Goal: Book appointment/travel/reservation

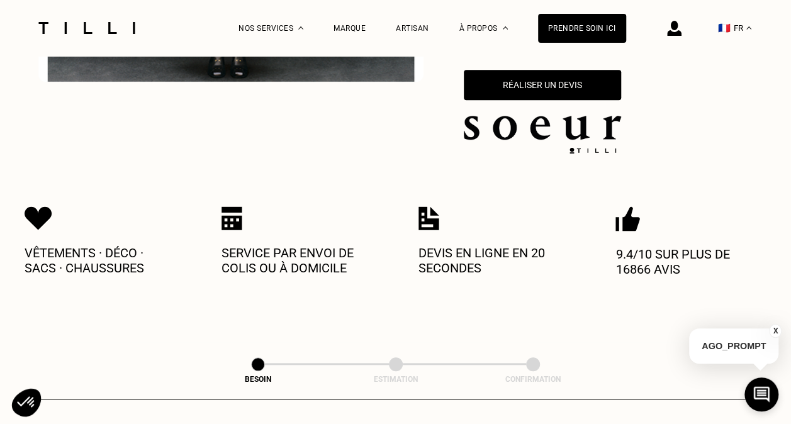
scroll to position [441, 0]
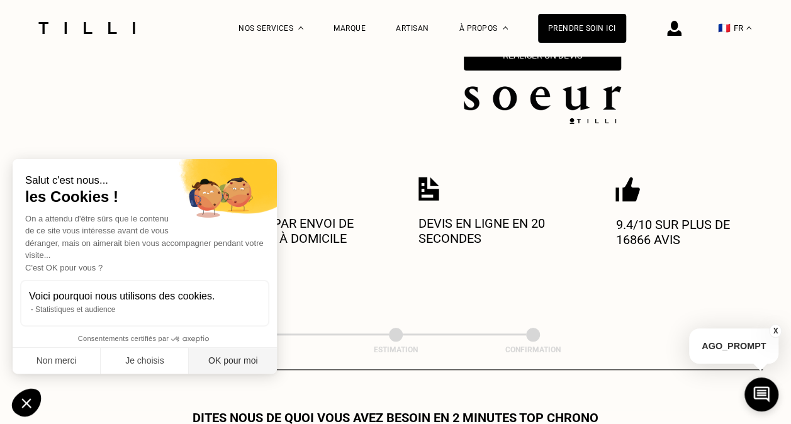
click at [229, 366] on button "OK pour moi" at bounding box center [233, 361] width 88 height 26
checkbox input "true"
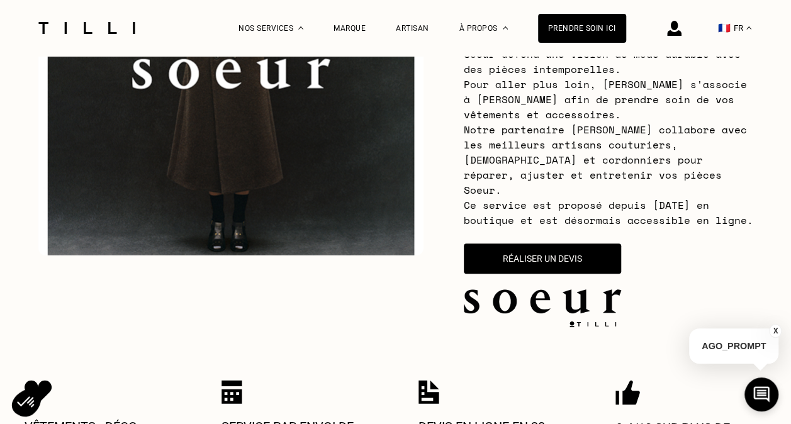
scroll to position [189, 0]
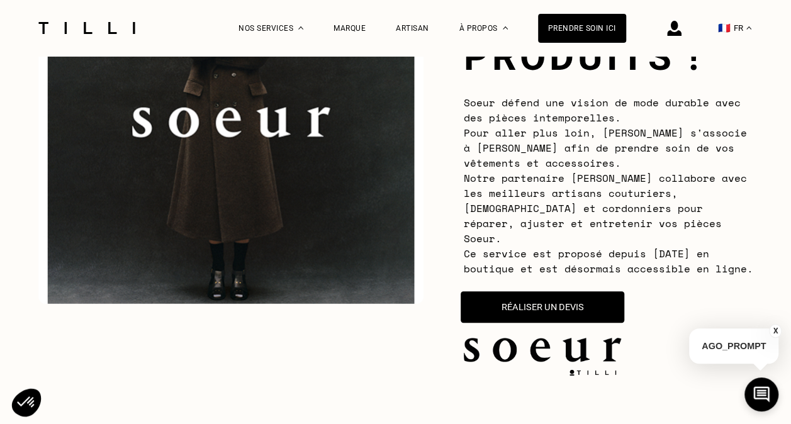
click at [558, 292] on button "Réaliser un devis" at bounding box center [543, 306] width 164 height 31
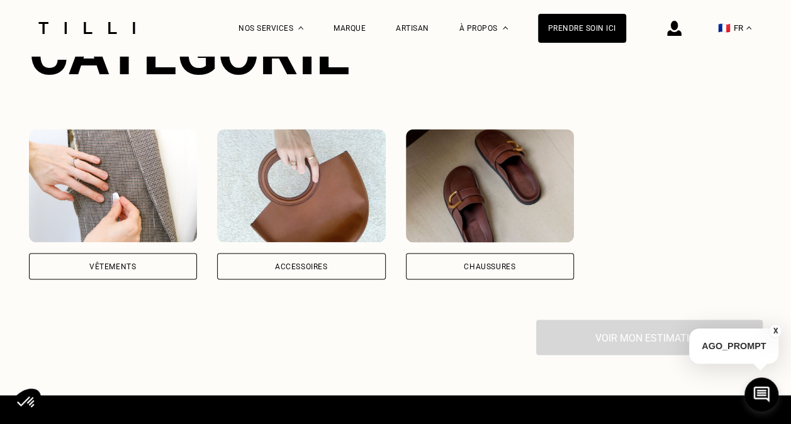
scroll to position [933, 0]
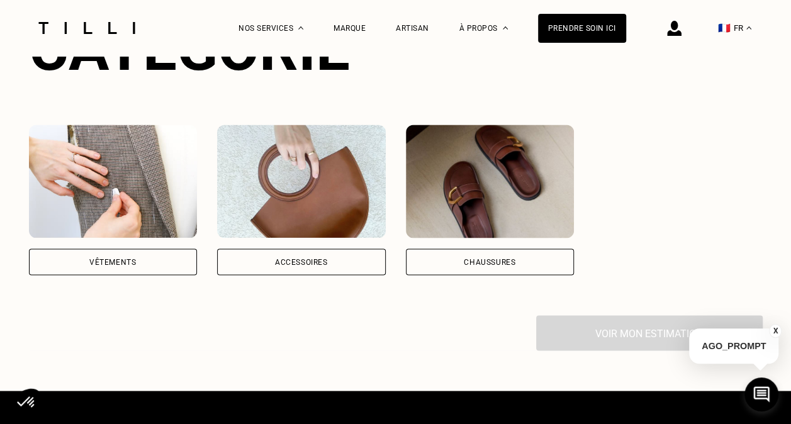
click at [283, 249] on div "Accessoires" at bounding box center [301, 262] width 169 height 26
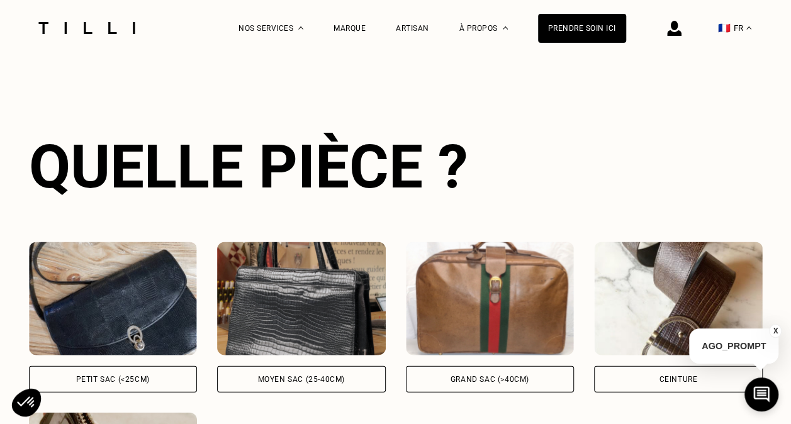
scroll to position [1162, 0]
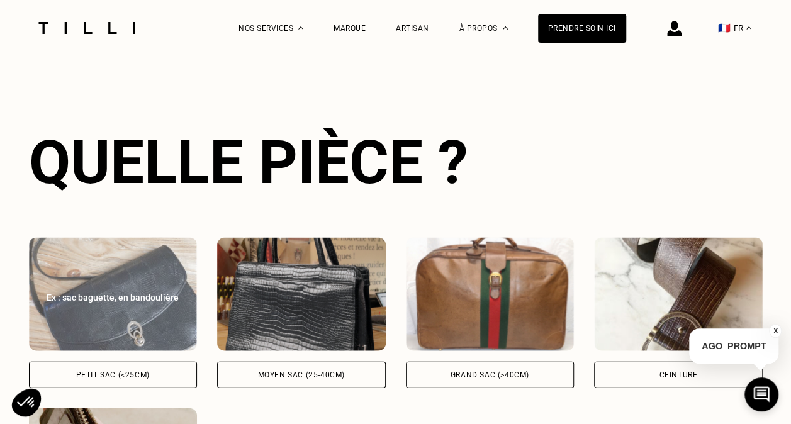
click at [102, 363] on div "Petit sac (<25cm)" at bounding box center [113, 374] width 169 height 26
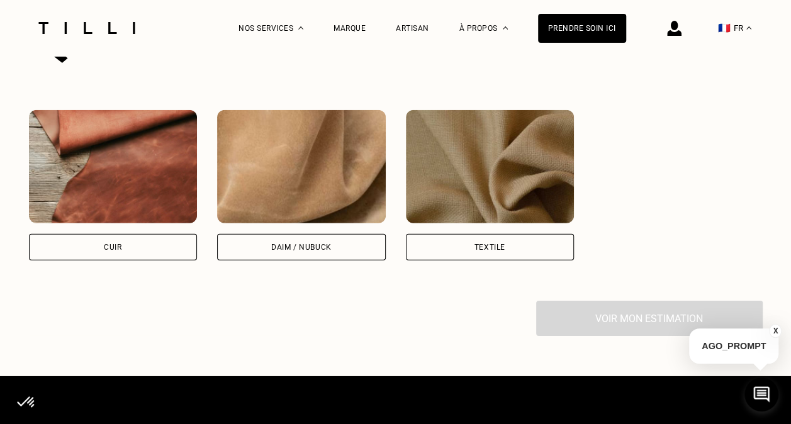
scroll to position [1802, 0]
click at [120, 243] on div "Cuir" at bounding box center [113, 247] width 169 height 26
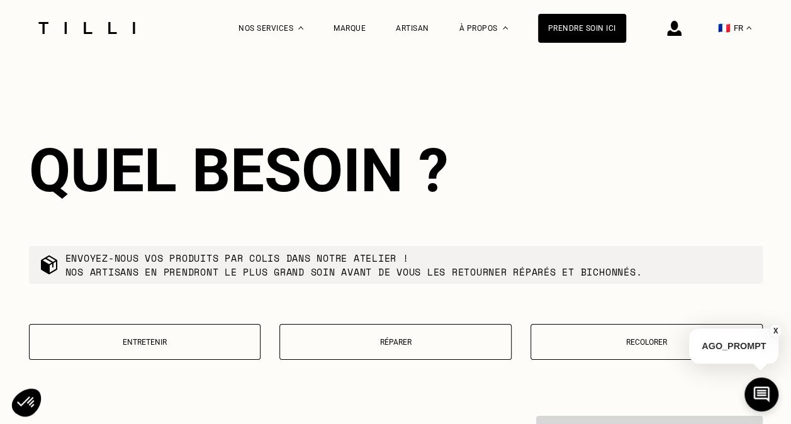
scroll to position [2019, 0]
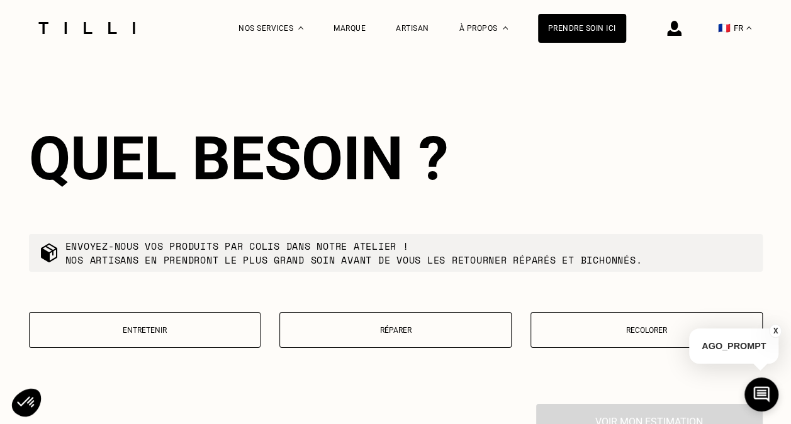
click at [331, 326] on p "Réparer" at bounding box center [395, 330] width 218 height 9
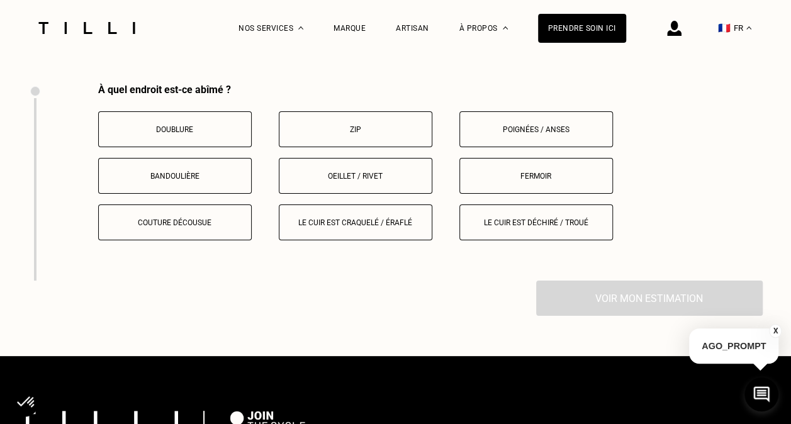
scroll to position [2342, 0]
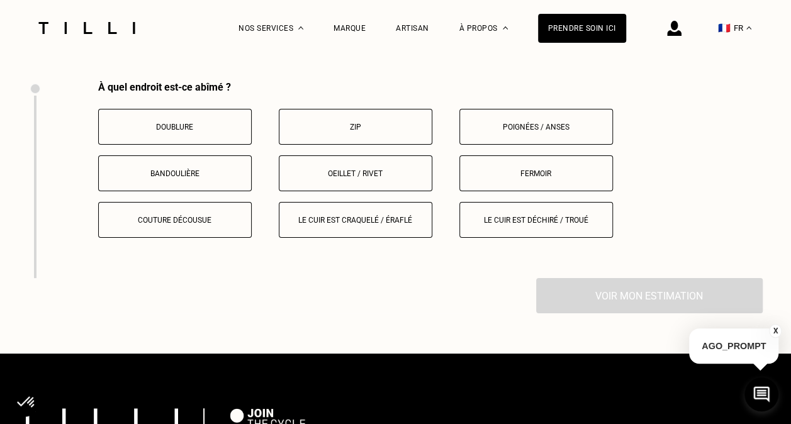
click at [549, 176] on button "Fermoir" at bounding box center [537, 173] width 154 height 36
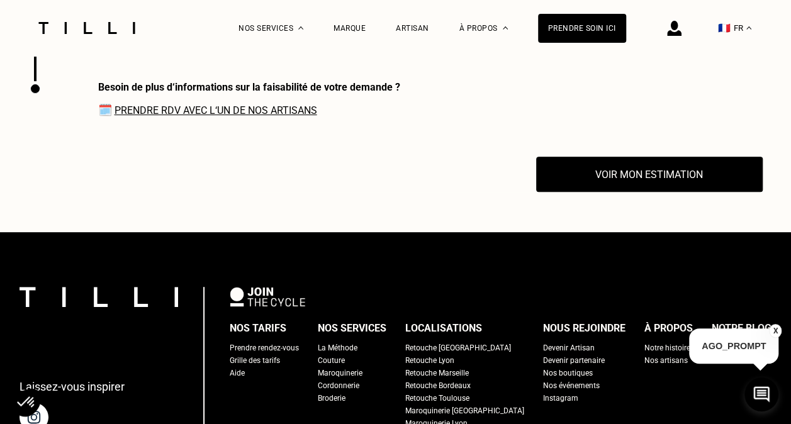
scroll to position [2539, 0]
click at [245, 110] on link "Prendre RDV avec l‘un de nos artisans" at bounding box center [216, 110] width 203 height 12
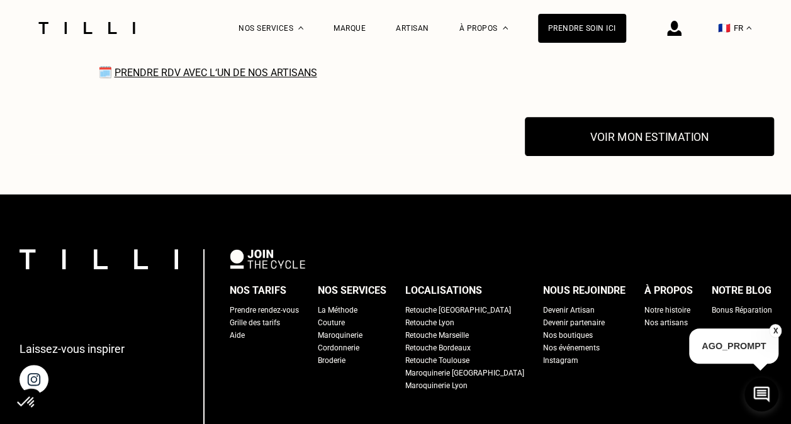
scroll to position [2602, 0]
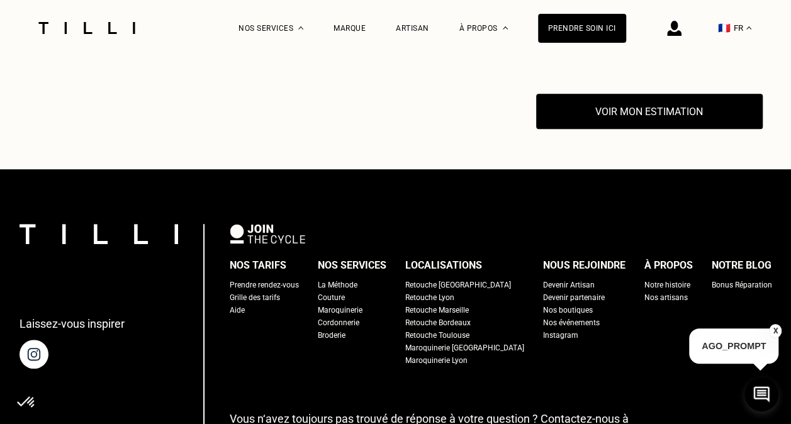
click at [256, 279] on div "Prendre rendez-vous" at bounding box center [264, 285] width 69 height 13
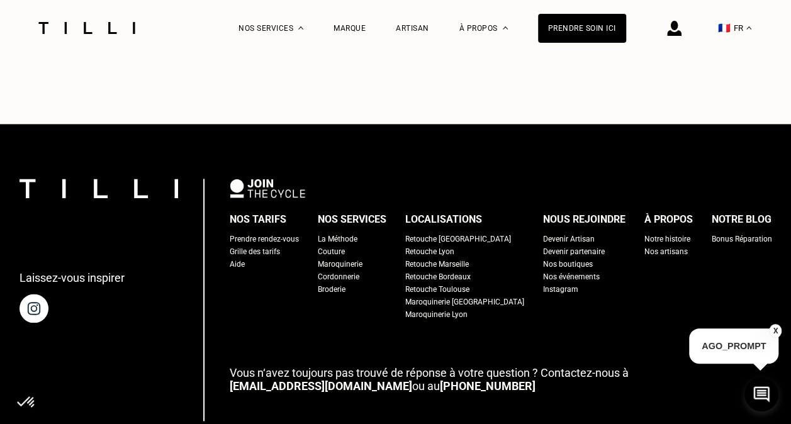
scroll to position [851, 0]
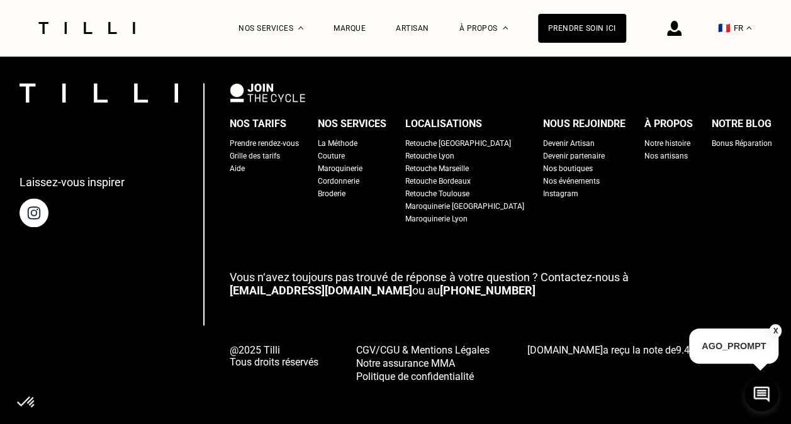
click at [277, 137] on div "Prendre rendez-vous" at bounding box center [264, 143] width 69 height 13
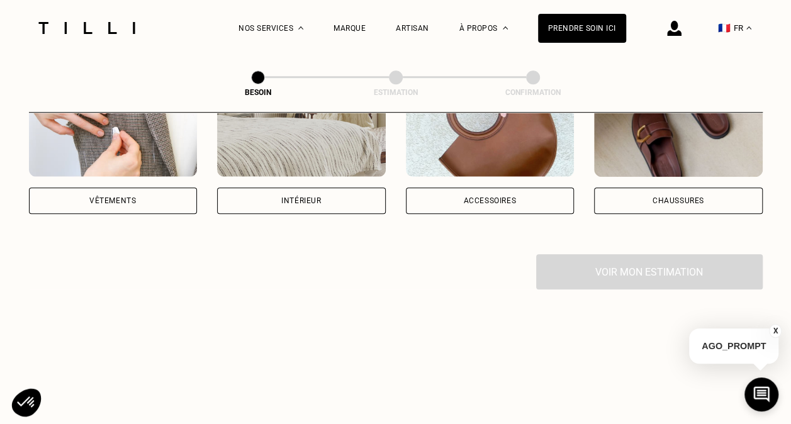
scroll to position [315, 0]
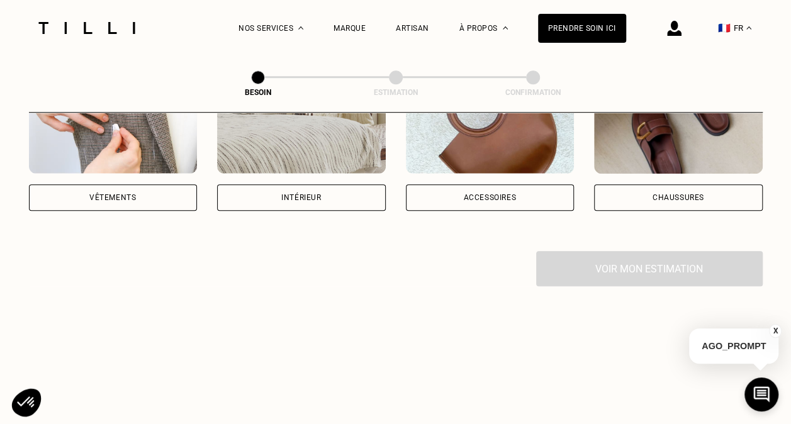
click at [494, 194] on div "Accessoires" at bounding box center [489, 198] width 53 height 8
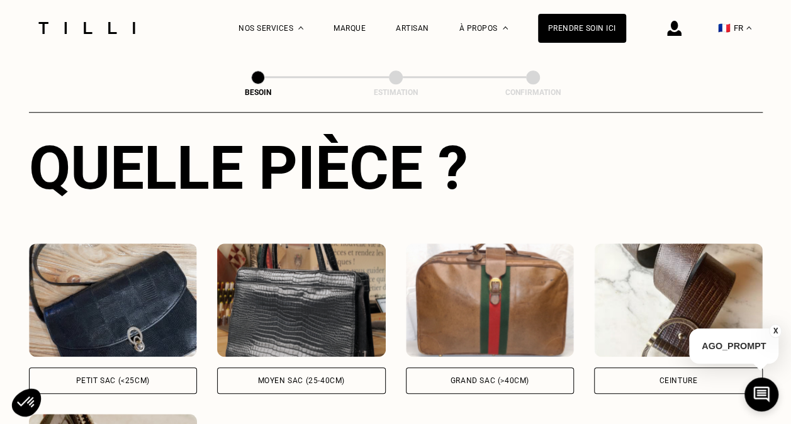
scroll to position [601, 0]
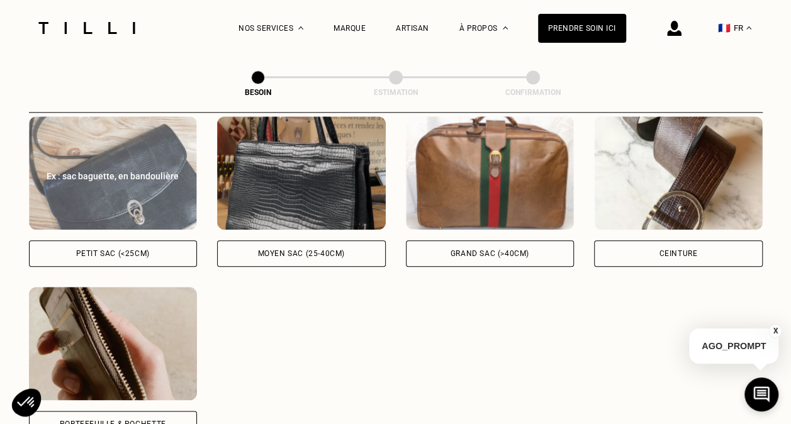
click at [89, 250] on div "Petit sac (<25cm)" at bounding box center [113, 254] width 74 height 8
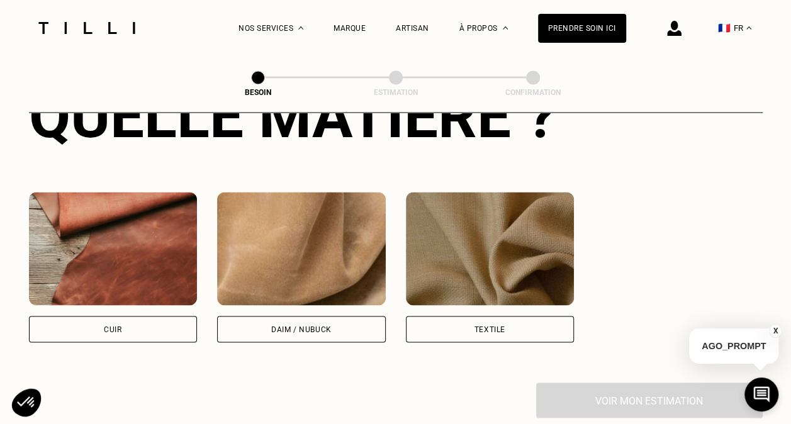
scroll to position [1114, 0]
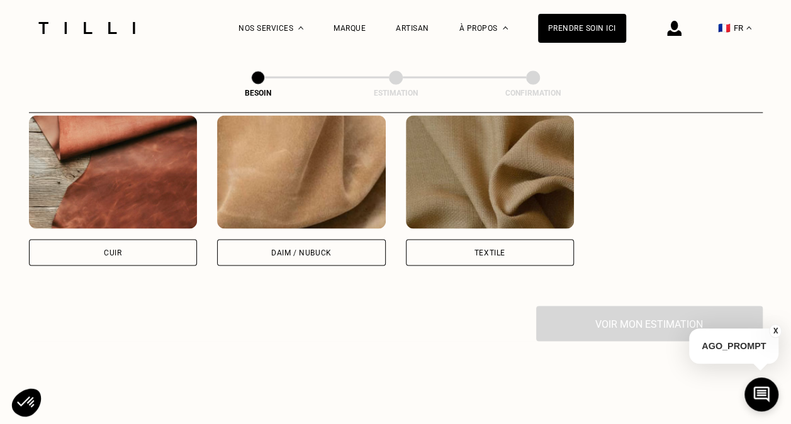
click at [133, 240] on div "Cuir" at bounding box center [113, 252] width 169 height 26
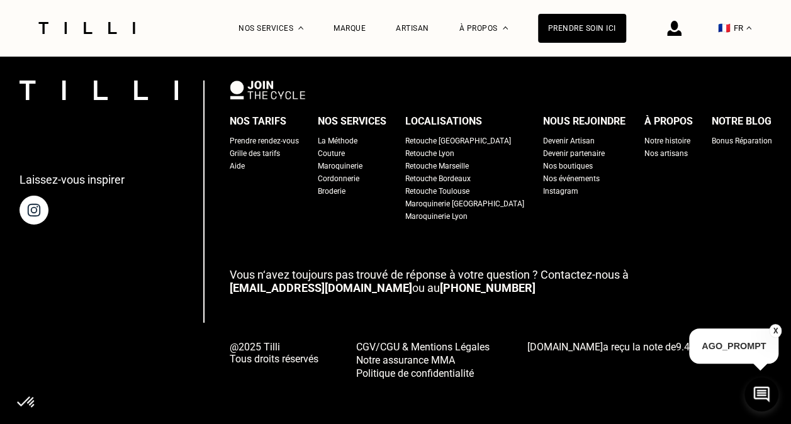
scroll to position [2032, 0]
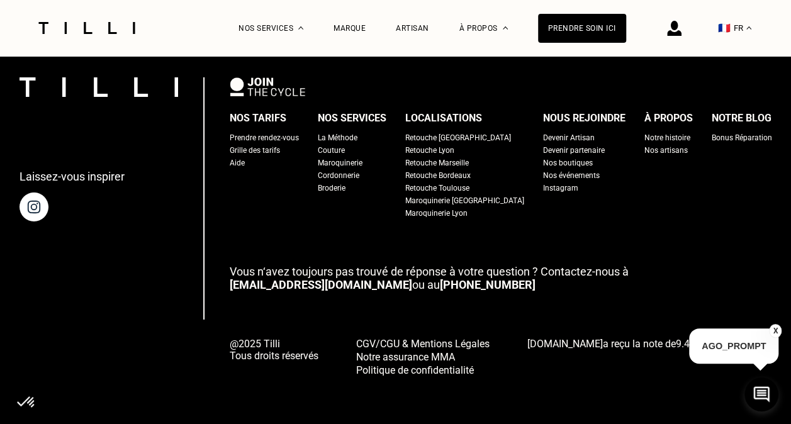
click at [347, 157] on div "Maroquinerie" at bounding box center [340, 163] width 45 height 13
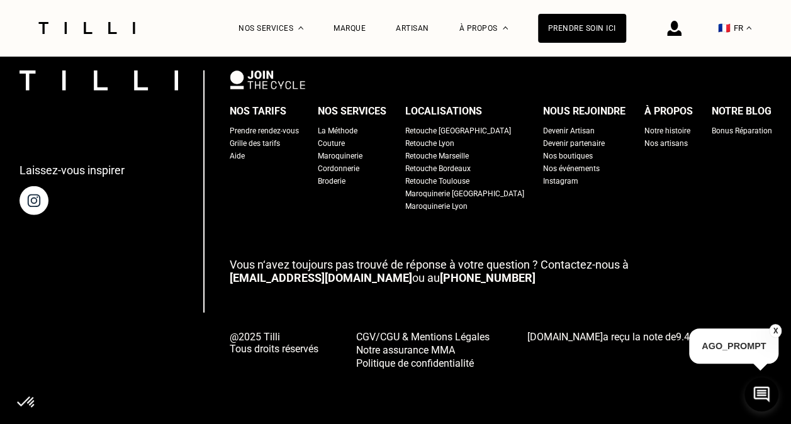
scroll to position [4105, 0]
click at [478, 191] on div "Maroquinerie [GEOGRAPHIC_DATA]" at bounding box center [464, 194] width 119 height 13
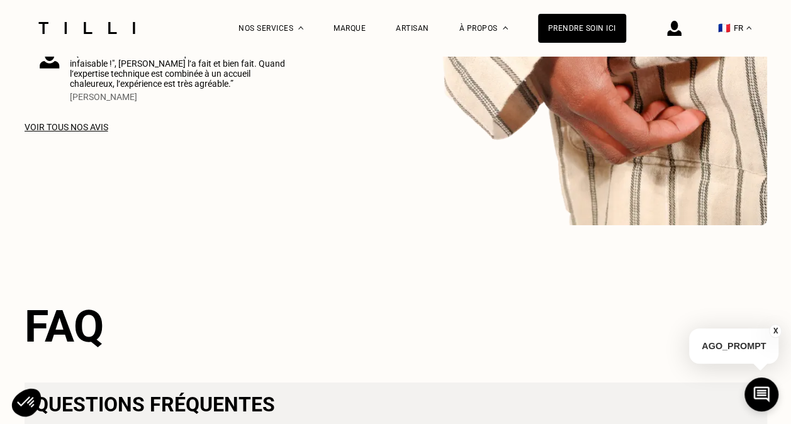
scroll to position [2707, 0]
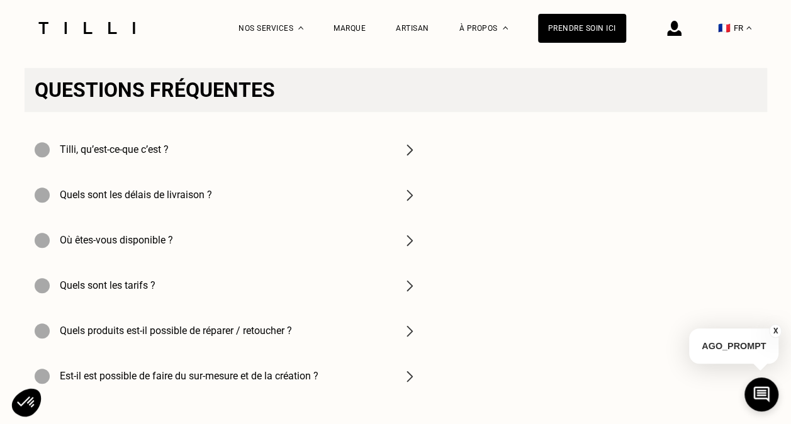
click at [413, 247] on img at bounding box center [409, 240] width 15 height 15
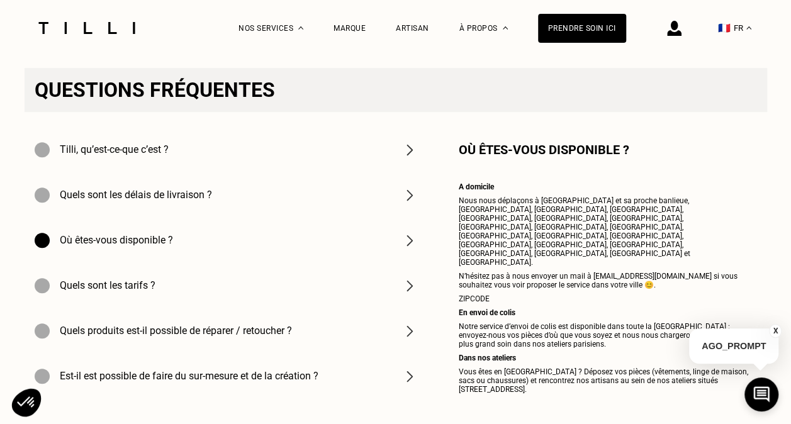
scroll to position [2770, 0]
